Goal: Navigation & Orientation: Find specific page/section

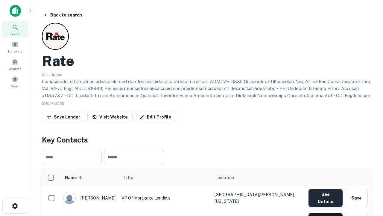
click at [325, 195] on button "See Details" at bounding box center [326, 198] width 34 height 18
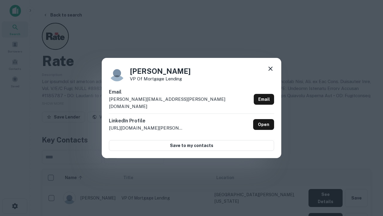
click at [271, 72] on icon at bounding box center [270, 68] width 7 height 7
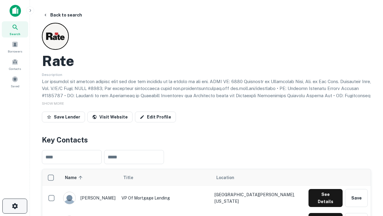
click at [15, 206] on icon "button" at bounding box center [14, 205] width 7 height 7
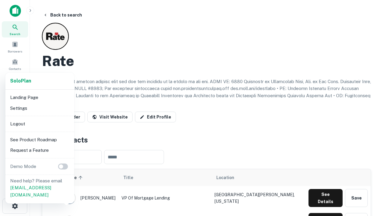
click at [40, 123] on li "Logout" at bounding box center [40, 123] width 64 height 11
